Goal: Task Accomplishment & Management: Manage account settings

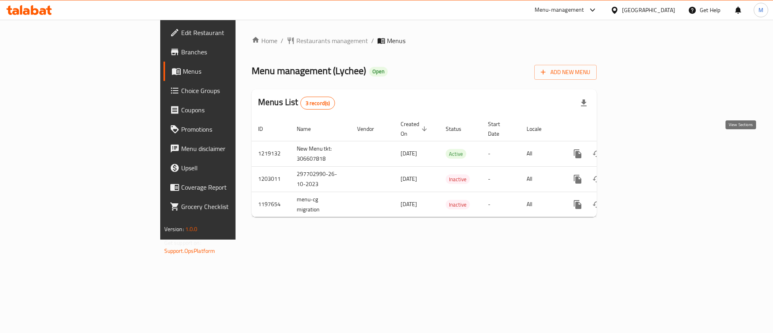
click at [641, 149] on icon "enhanced table" at bounding box center [636, 154] width 10 height 10
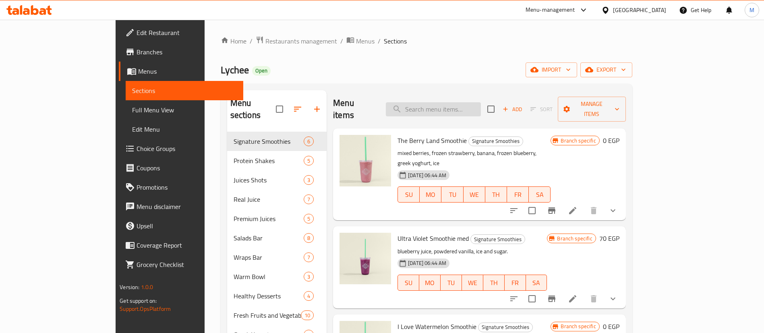
click at [477, 105] on input "search" at bounding box center [433, 109] width 95 height 14
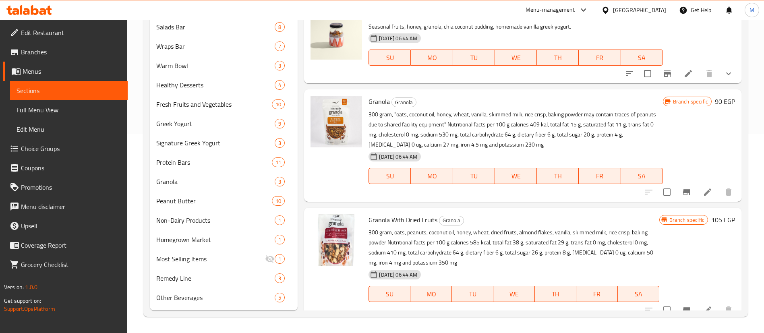
scroll to position [414, 0]
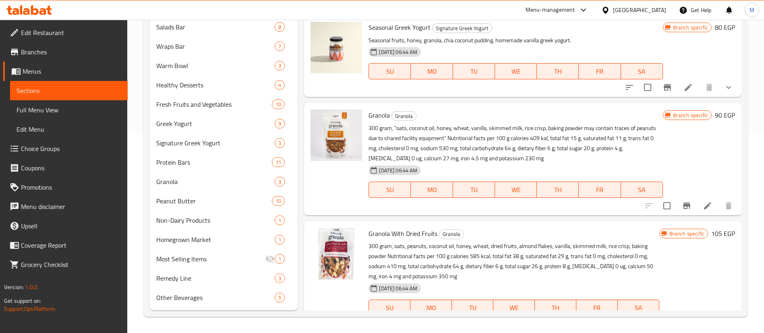
type input "granola"
click at [322, 118] on icon "upload picture" at bounding box center [322, 120] width 8 height 7
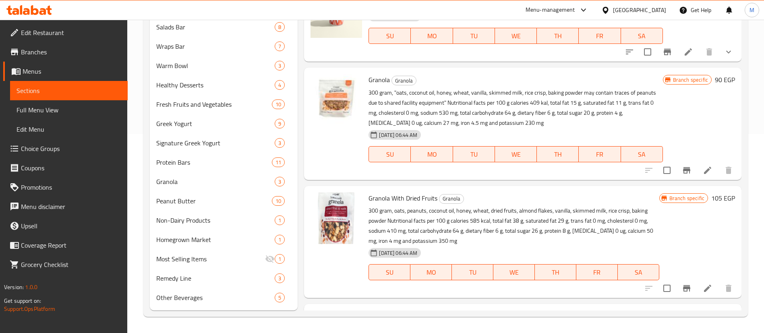
scroll to position [446, 0]
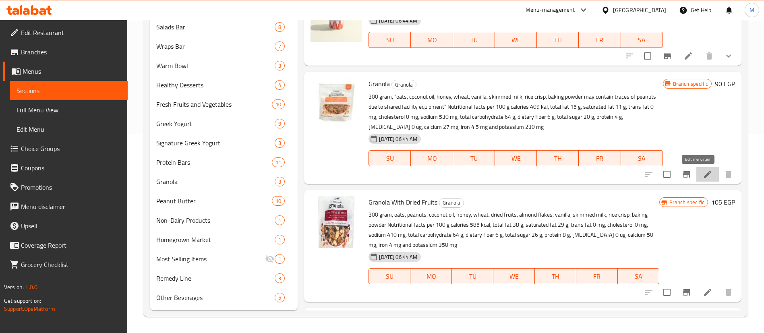
click at [703, 174] on icon at bounding box center [708, 175] width 10 height 10
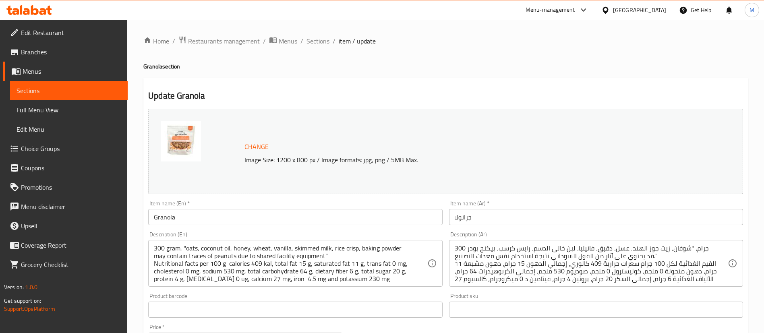
click at [290, 216] on input "Granola" at bounding box center [295, 217] width 294 height 16
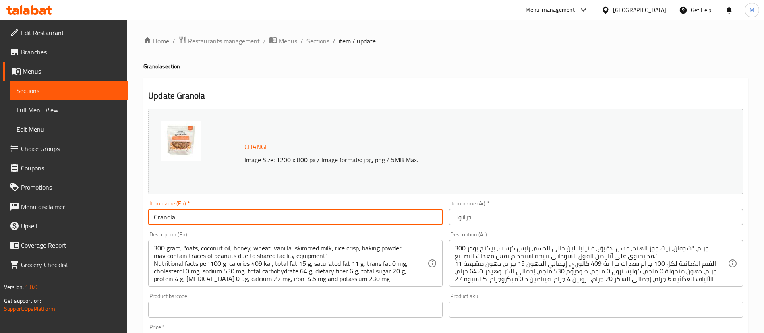
click at [290, 216] on input "Granola" at bounding box center [295, 217] width 294 height 16
paste input "Original"
type input "Granola Original"
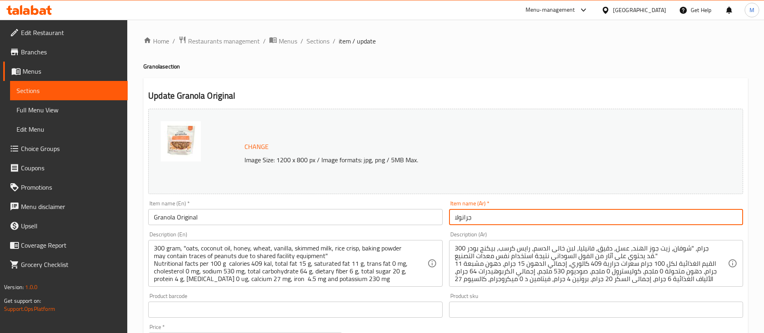
click at [503, 214] on input "جرانولا" at bounding box center [596, 217] width 294 height 16
paste input "سادة"
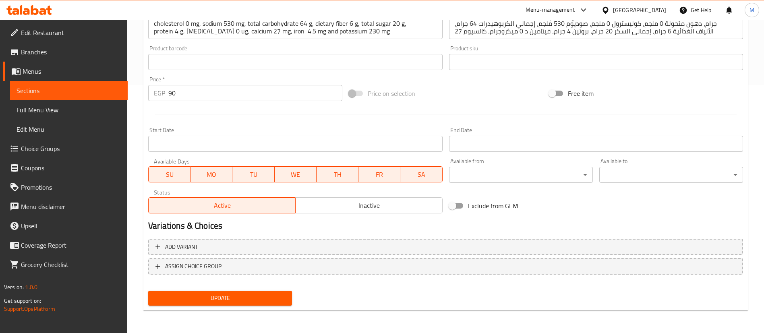
type input "جرانولا سادة"
click at [261, 293] on span "Update" at bounding box center [220, 298] width 131 height 10
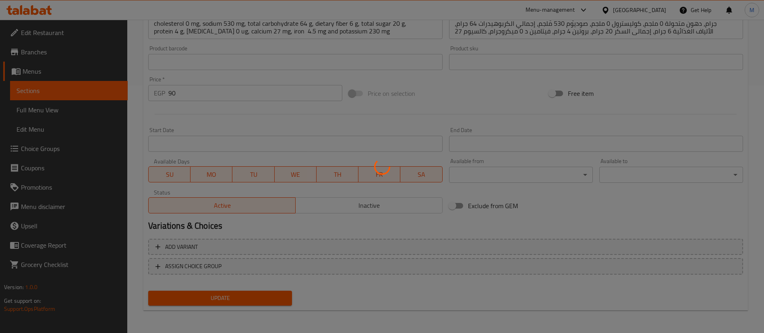
scroll to position [0, 0]
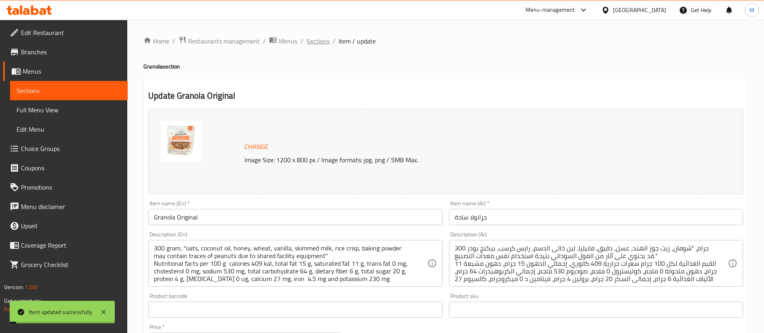
click at [319, 40] on span "Sections" at bounding box center [318, 41] width 23 height 10
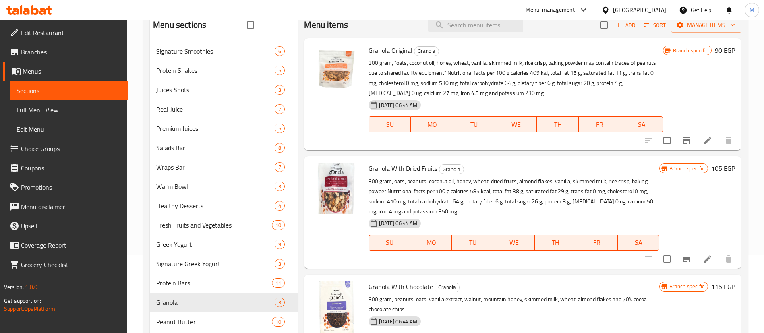
scroll to position [199, 0]
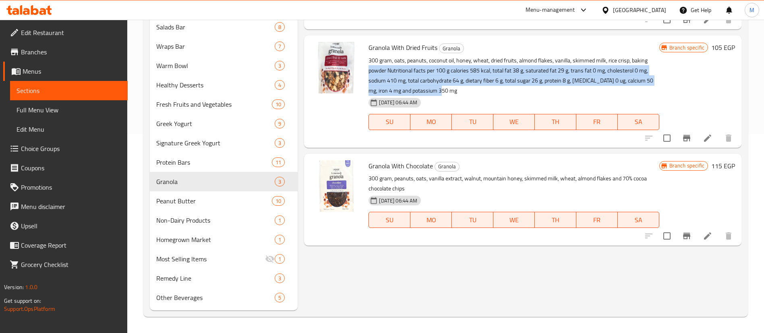
drag, startPoint x: 369, startPoint y: 72, endPoint x: 454, endPoint y: 92, distance: 87.4
click at [454, 92] on p "300 gram, oats, peanuts, coconut oil, honey, wheat, dried fruits, almond flakes…" at bounding box center [514, 76] width 290 height 40
copy p "powder Nutritional facts per 100 g calories 585 kcal, total fat 38 g, saturated…"
click at [703, 238] on icon at bounding box center [708, 236] width 10 height 10
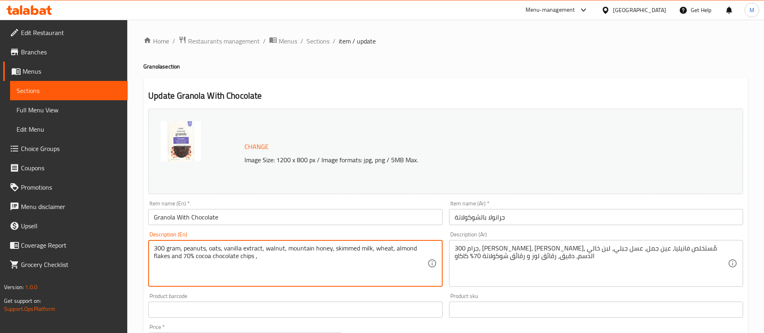
paste textarea "powder Nutritional facts per 100 g calories 585 kcal, total fat 38 g, saturated…"
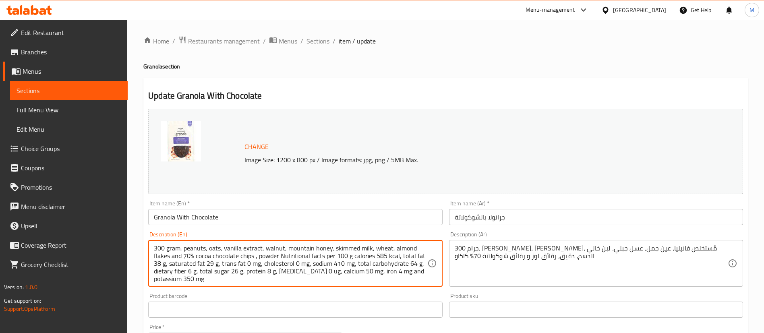
scroll to position [2, 0]
click at [379, 255] on textarea "300 gram, peanuts, oats, vanilla extract, walnut, mountain honey, skimmed milk,…" at bounding box center [290, 264] width 273 height 38
click at [166, 260] on textarea "300 gram, peanuts, oats, vanilla extract, walnut, mountain honey, skimmed milk,…" at bounding box center [290, 264] width 273 height 38
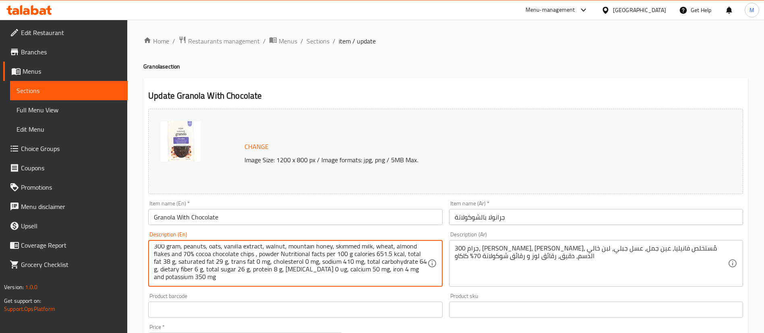
click at [166, 260] on textarea "300 gram, peanuts, oats, vanilla extract, walnut, mountain honey, skimmed milk,…" at bounding box center [290, 264] width 273 height 38
click at [221, 262] on textarea "300 gram, peanuts, oats, vanilla extract, walnut, mountain honey, skimmed milk,…" at bounding box center [290, 264] width 273 height 38
click at [350, 262] on textarea "300 gram, peanuts, oats, vanilla extract, walnut, mountain honey, skimmed milk,…" at bounding box center [290, 264] width 273 height 38
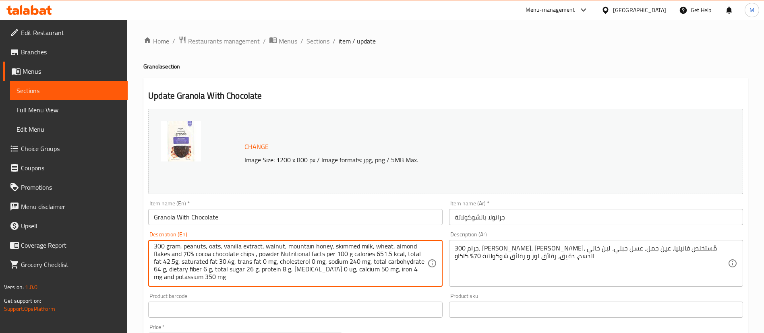
click at [198, 271] on textarea "300 gram, peanuts, oats, vanilla extract, walnut, mountain honey, skimmed milk,…" at bounding box center [290, 264] width 273 height 38
click at [321, 271] on textarea "300 gram, peanuts, oats, vanilla extract, walnut, mountain honey, skimmed milk,…" at bounding box center [290, 264] width 273 height 38
click at [394, 268] on textarea "300 gram, peanuts, oats, vanilla extract, walnut, mountain honey, skimmed milk,…" at bounding box center [290, 264] width 273 height 38
click at [166, 276] on textarea "300 gram, peanuts, oats, vanilla extract, walnut, mountain honey, skimmed milk,…" at bounding box center [290, 264] width 273 height 38
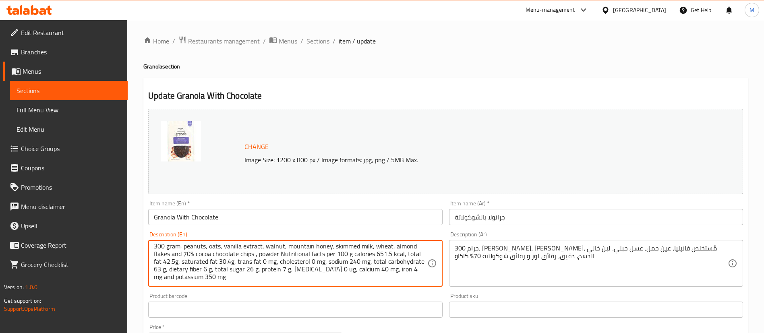
click at [166, 276] on textarea "300 gram, peanuts, oats, vanilla extract, walnut, mountain honey, skimmed milk,…" at bounding box center [290, 264] width 273 height 38
click at [233, 280] on textarea "300 gram, peanuts, oats, vanilla extract, walnut, mountain honey, skimmed milk,…" at bounding box center [290, 264] width 273 height 38
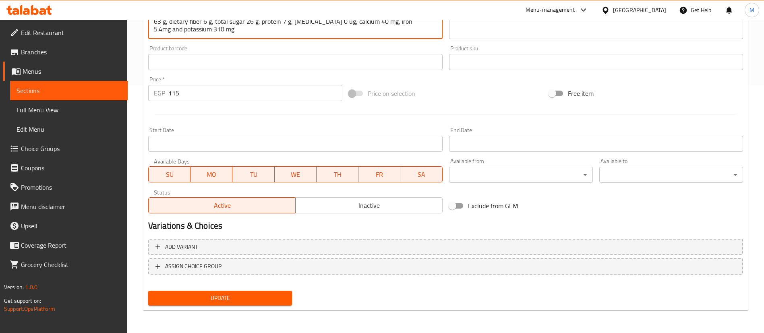
type textarea "300 gram, peanuts, oats, vanilla extract, walnut, mountain honey, skimmed milk,…"
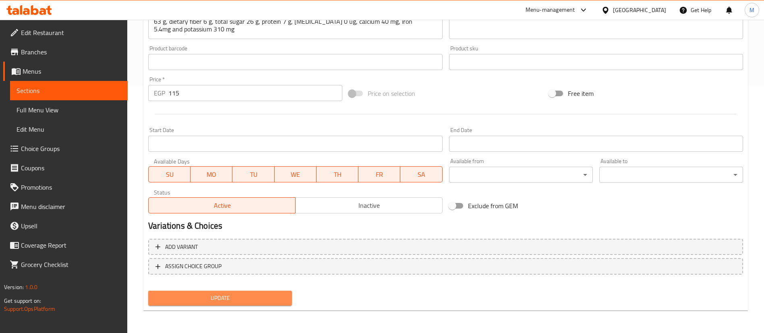
click at [267, 297] on span "Update" at bounding box center [220, 298] width 131 height 10
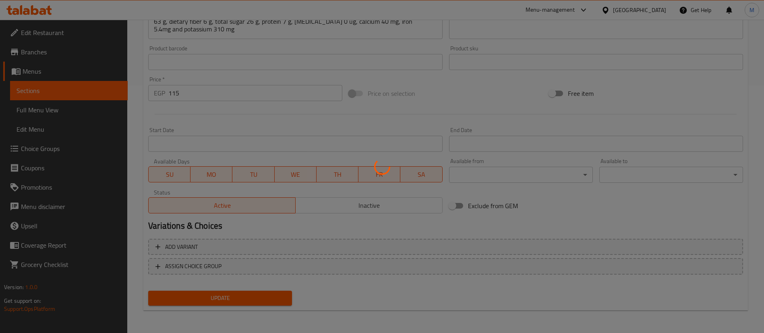
scroll to position [0, 0]
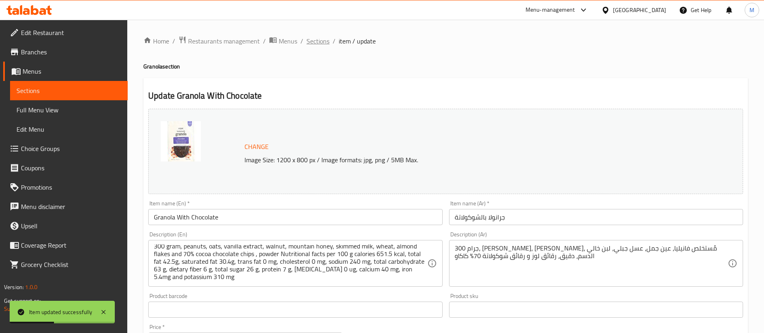
click at [321, 42] on span "Sections" at bounding box center [318, 41] width 23 height 10
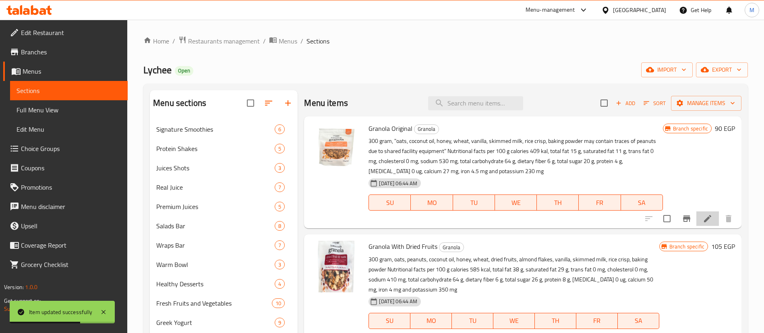
click at [702, 217] on li at bounding box center [708, 218] width 23 height 15
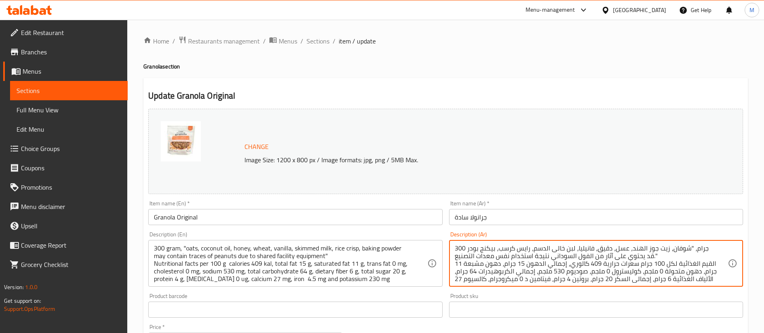
scroll to position [10, 0]
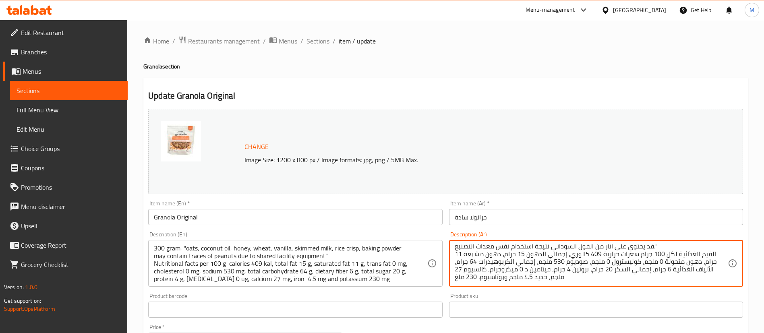
drag, startPoint x: 455, startPoint y: 280, endPoint x: 651, endPoint y: 265, distance: 196.3
click at [651, 265] on textarea "300 جرام، "شوفان، زيت جوز الهند، عسل، دقيق، فانيليا، لبن خالى الدسم، رايس كرسب،…" at bounding box center [591, 264] width 273 height 38
drag, startPoint x: 455, startPoint y: 280, endPoint x: 651, endPoint y: 290, distance: 196.5
click at [651, 290] on div "Change Image Size: 1200 x 800 px / Image formats: jpg, png / 5MB Max. Item name…" at bounding box center [445, 285] width 601 height 359
drag, startPoint x: 715, startPoint y: 264, endPoint x: 564, endPoint y: 272, distance: 150.9
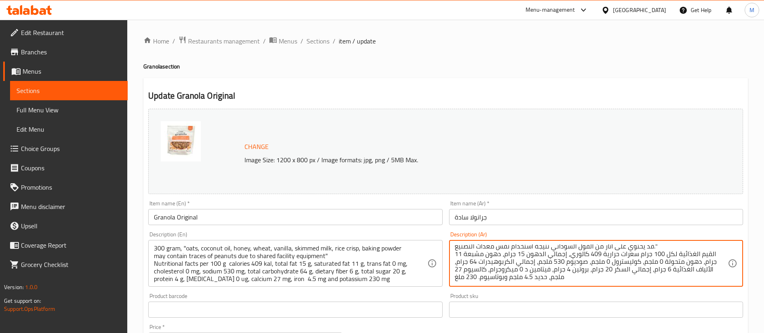
click at [564, 272] on textarea "300 جرام، "شوفان، زيت جوز الهند، عسل، دقيق، فانيليا، لبن خالى الدسم، رايس كرسب،…" at bounding box center [591, 264] width 273 height 38
drag, startPoint x: 456, startPoint y: 255, endPoint x: 436, endPoint y: 281, distance: 31.9
click at [436, 281] on div "Change Image Size: 1200 x 800 px / Image formats: jpg, png / 5MB Max. Item name…" at bounding box center [445, 285] width 601 height 359
click at [484, 277] on textarea "300 جرام، "شوفان، زيت جوز الهند، عسل، دقيق، فانيليا، لبن خالى الدسم، رايس كرسب،…" at bounding box center [591, 264] width 273 height 38
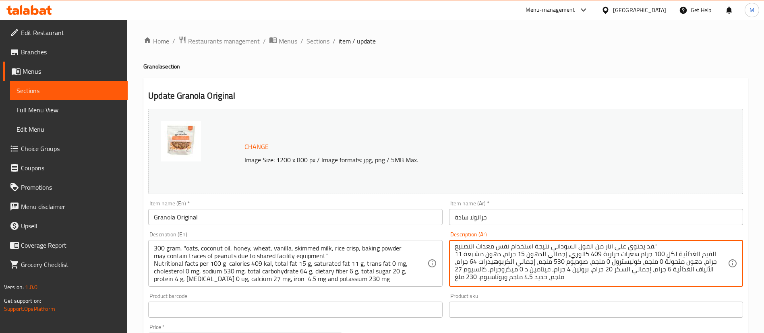
click at [484, 277] on textarea "300 جرام، "شوفان، زيت جوز الهند، عسل، دقيق، فانيليا، لبن خالى الدسم، رايس كرسب،…" at bounding box center [591, 264] width 273 height 38
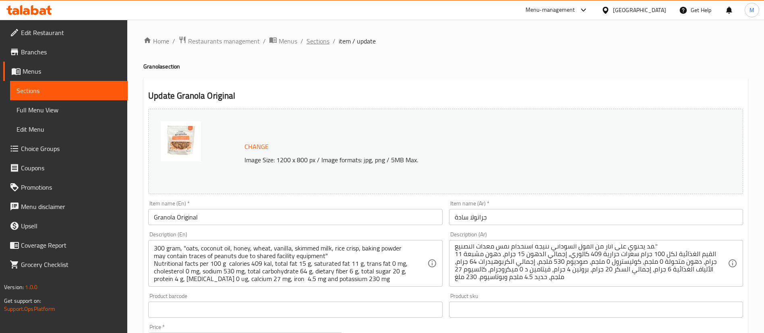
click at [311, 39] on span "Sections" at bounding box center [318, 41] width 23 height 10
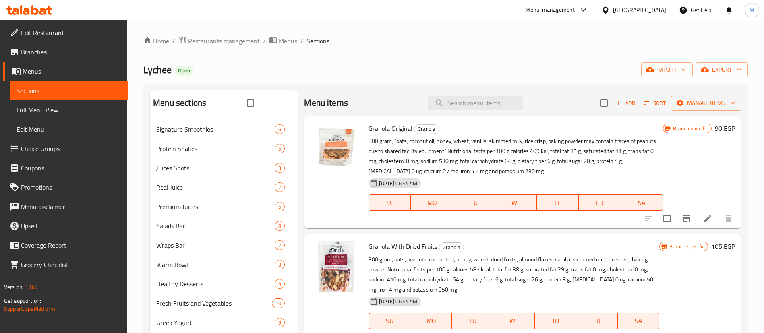
scroll to position [199, 0]
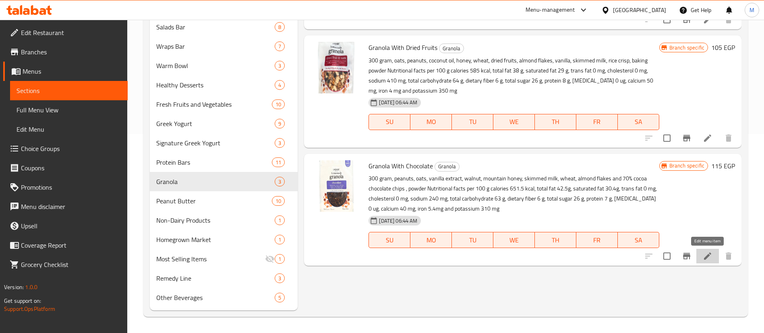
click at [706, 253] on icon at bounding box center [708, 256] width 10 height 10
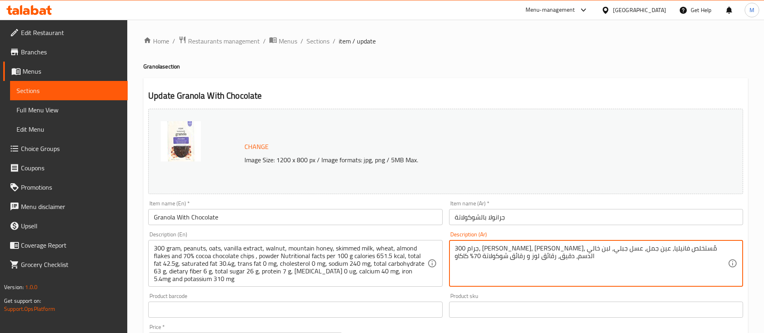
paste textarea "القيم الغذائية لكل 100 جرام سعرات حرارية 409 كالوري، إجمالي الدهون 15 جرام، دهو…"
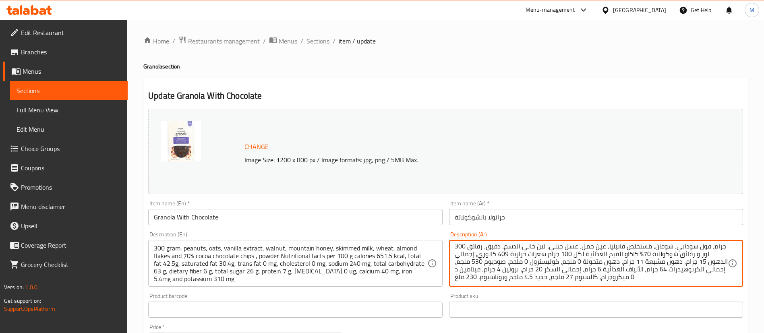
scroll to position [248, 0]
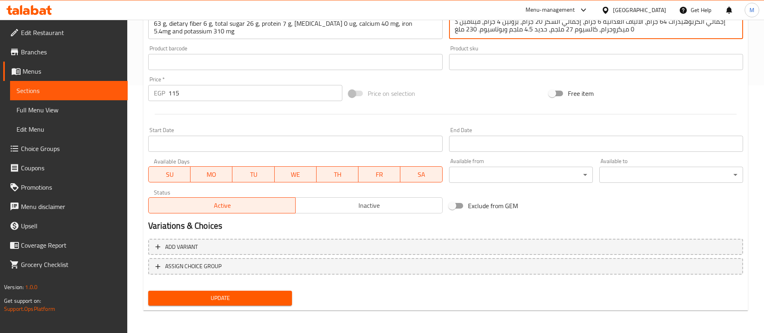
type textarea "300 جرام، فول سوداني، شوفان، مُستخلص فانيليا، عين جمل، عسل جبلي، لبن خالي الدسم…"
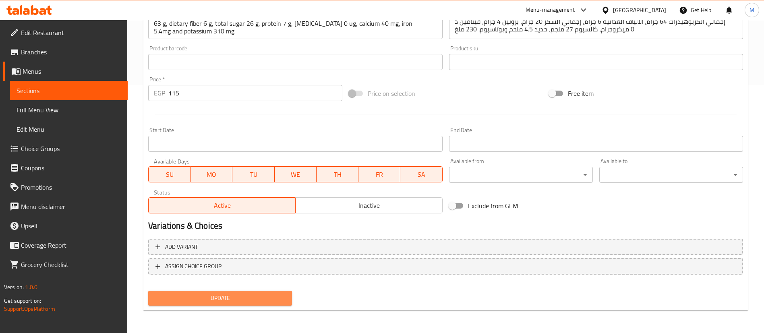
click at [260, 296] on span "Update" at bounding box center [220, 298] width 131 height 10
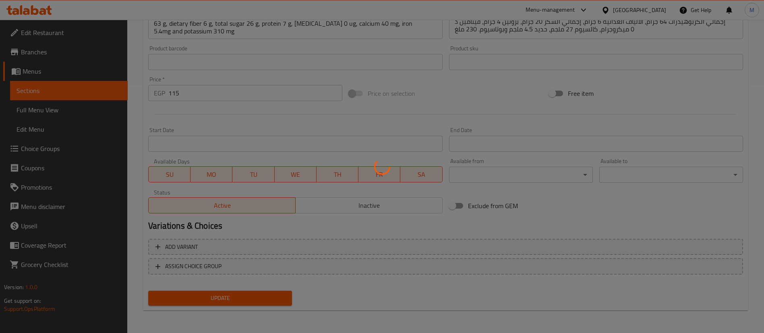
scroll to position [0, 0]
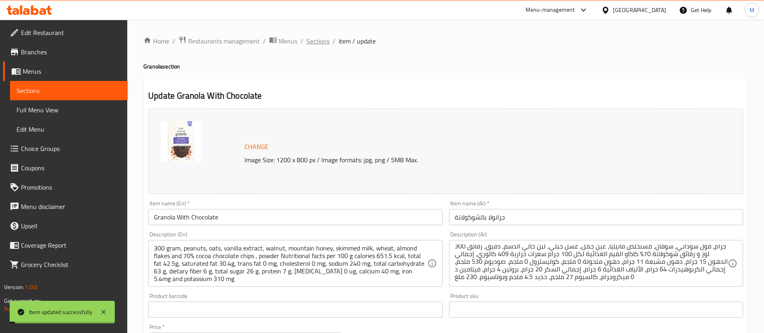
click at [317, 41] on span "Sections" at bounding box center [318, 41] width 23 height 10
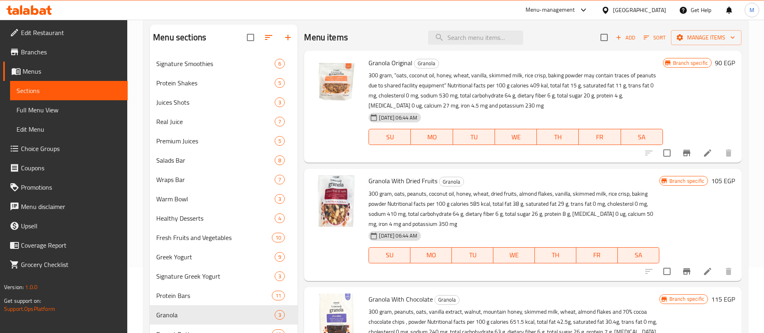
scroll to position [46, 0]
